Goal: Communication & Community: Participate in discussion

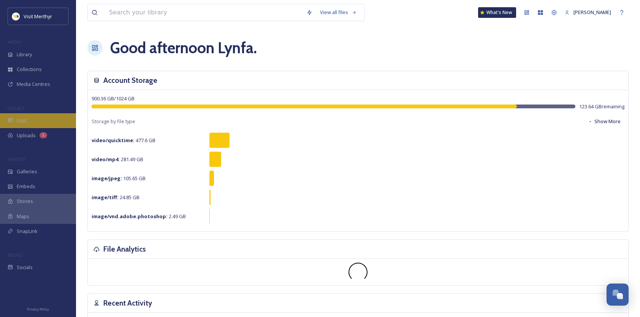
click at [22, 122] on span "UGC" at bounding box center [22, 120] width 10 height 7
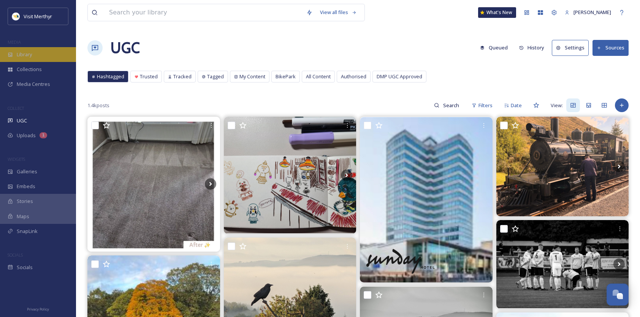
click at [26, 55] on span "Library" at bounding box center [24, 54] width 15 height 7
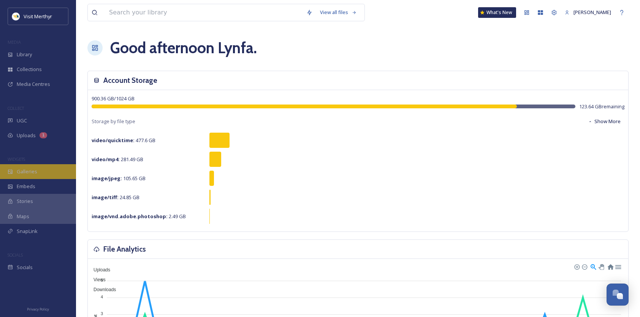
click at [33, 173] on span "Galleries" at bounding box center [27, 171] width 21 height 7
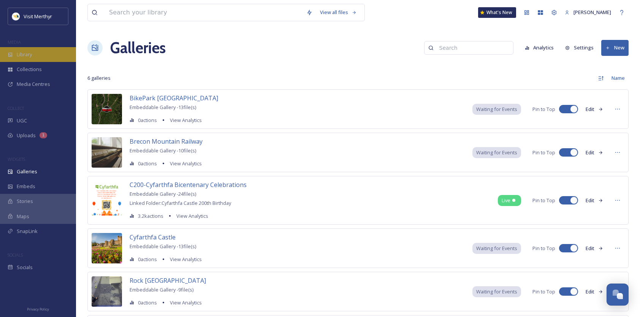
click at [14, 52] on div "Library" at bounding box center [38, 54] width 76 height 15
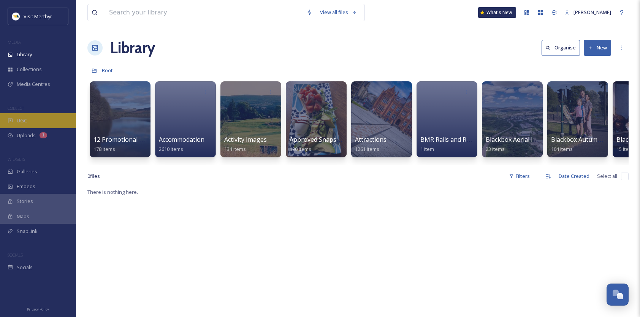
click at [28, 115] on div "UGC" at bounding box center [38, 120] width 76 height 15
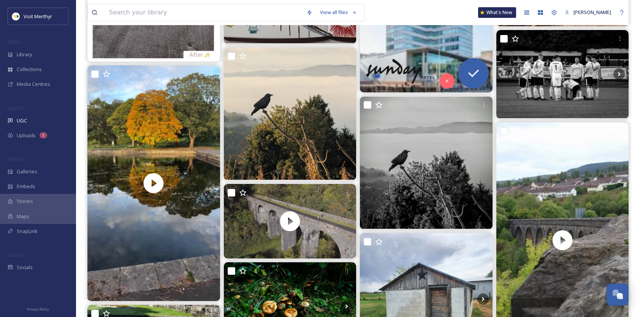
scroll to position [228, 0]
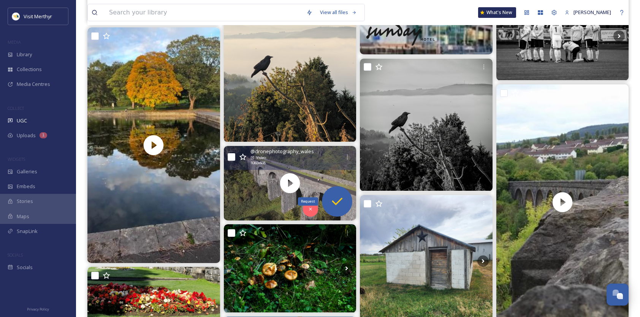
click at [336, 201] on icon at bounding box center [336, 201] width 15 height 15
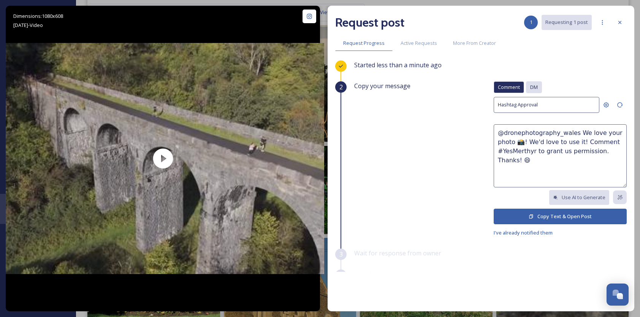
click at [530, 84] on span "DM" at bounding box center [534, 87] width 8 height 7
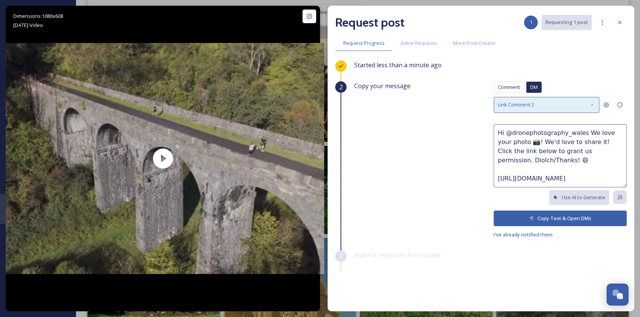
click at [582, 104] on div "Link Comment 2" at bounding box center [547, 105] width 106 height 16
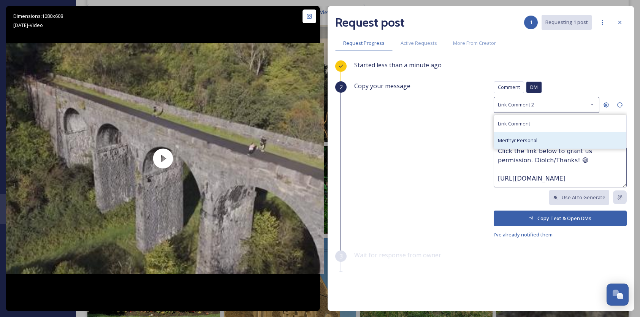
click at [519, 139] on span "Merthyr Personal" at bounding box center [518, 140] width 40 height 7
type textarea "Sut mae @dronephotography_wales, We at Visit Merthyr really love your photo 📸! …"
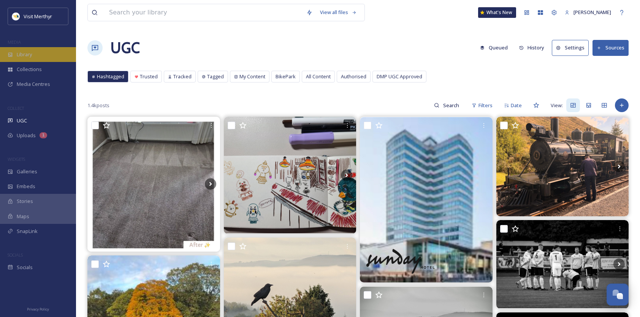
click at [26, 54] on span "Library" at bounding box center [24, 54] width 15 height 7
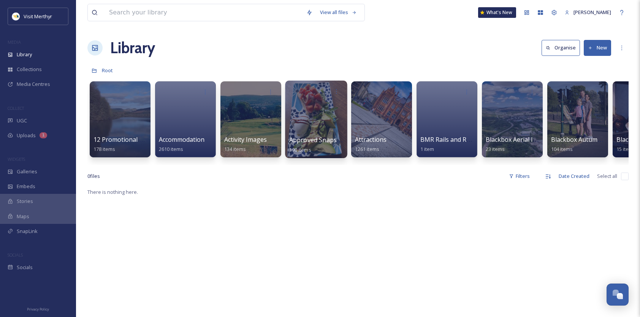
click at [322, 141] on span "Approved Snapsea Images" at bounding box center [328, 140] width 78 height 8
